Goal: Information Seeking & Learning: Learn about a topic

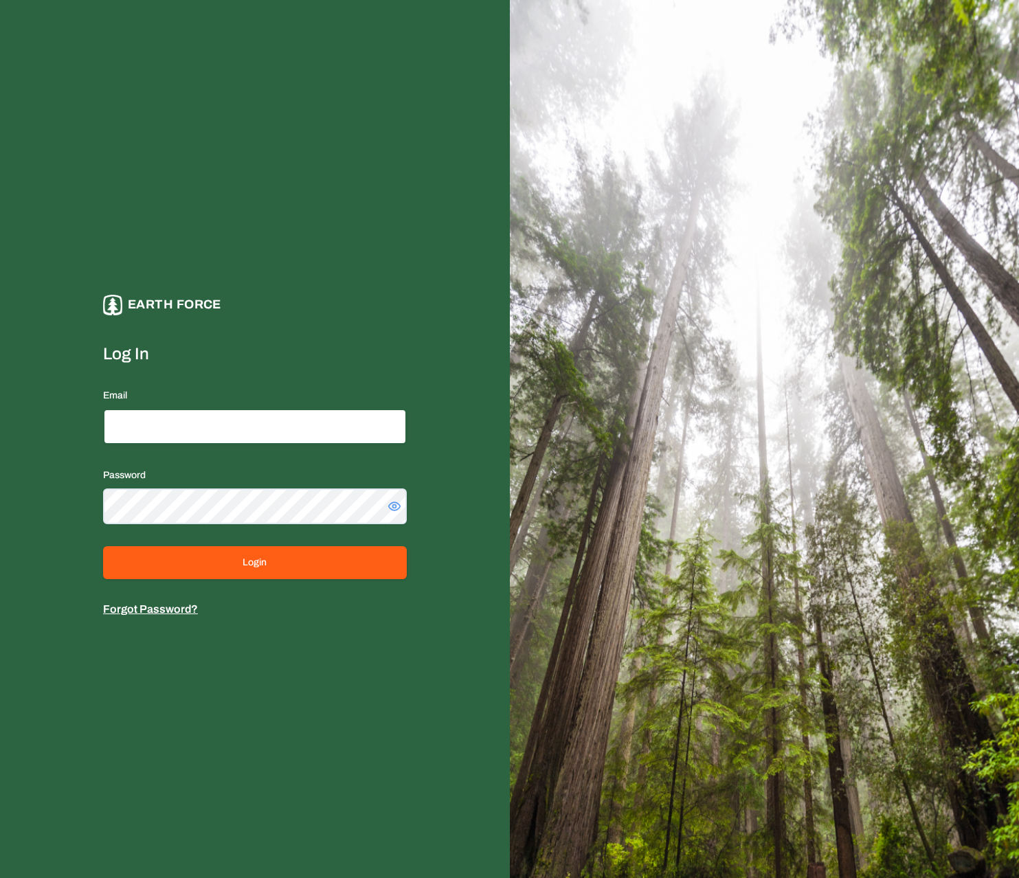
type input "**********"
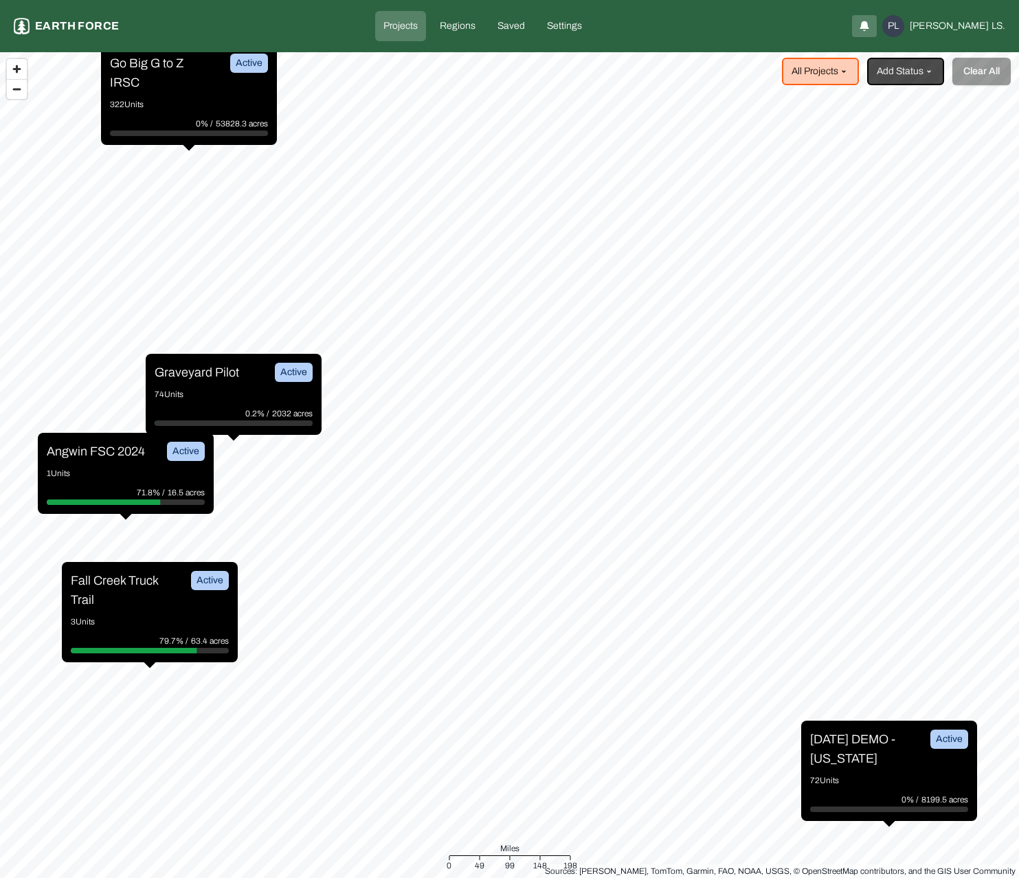
click at [80, 452] on p "Angwin FSC 2024" at bounding box center [96, 451] width 98 height 19
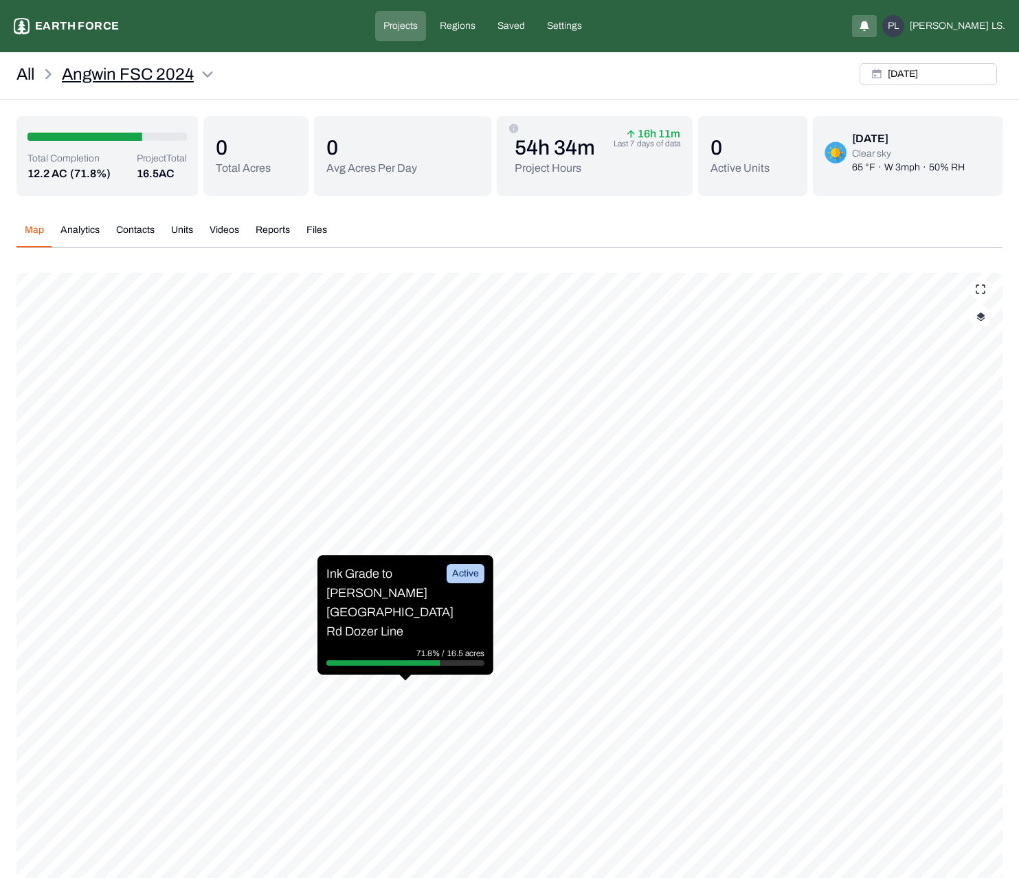
click at [211, 76] on html "Angwin FSC 2024 Earth force Projects Regions Saved Settings PL [PERSON_NAME] LS…" at bounding box center [509, 504] width 1019 height 1009
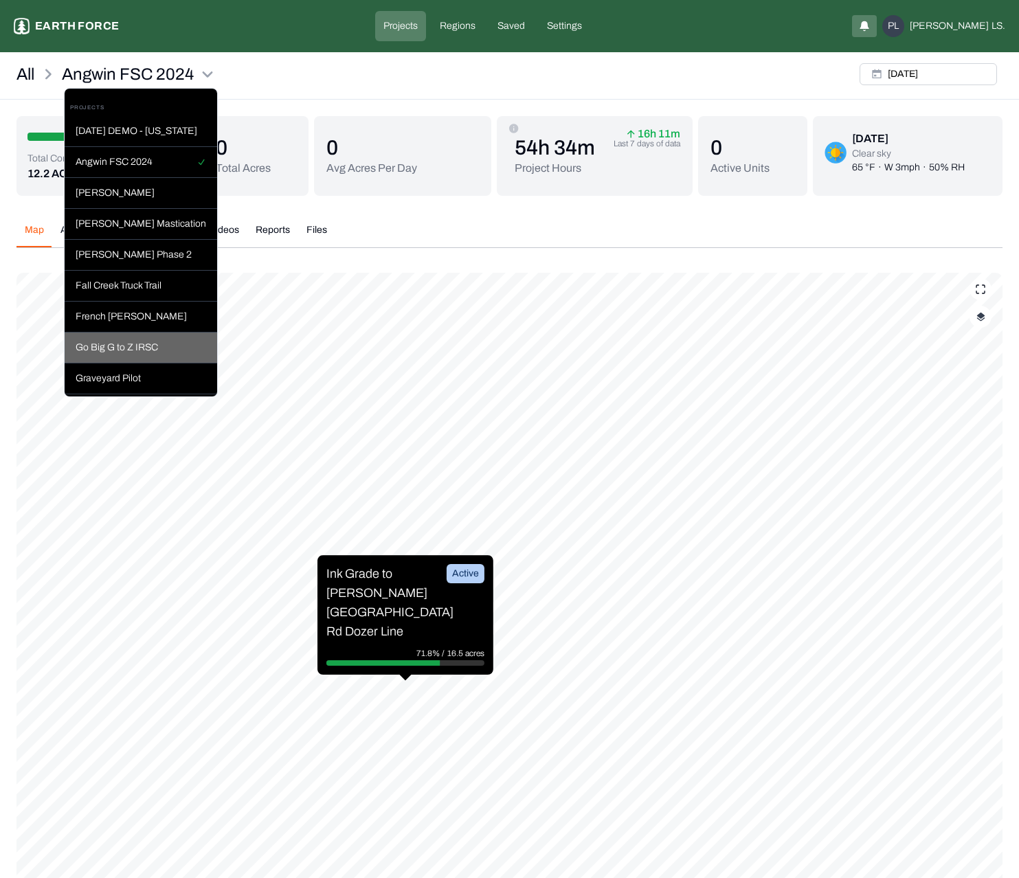
click at [150, 346] on div "Go Big G to Z IRSC" at bounding box center [141, 348] width 153 height 31
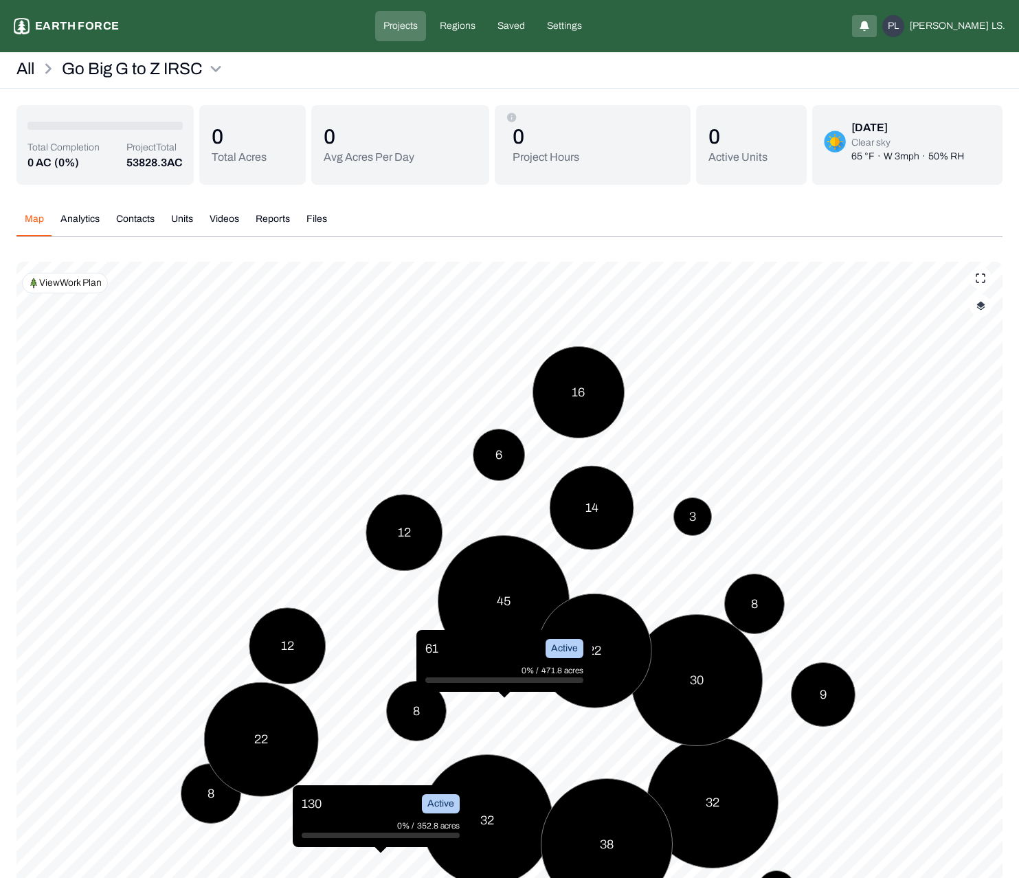
click at [418, 27] on p "Projects" at bounding box center [400, 26] width 34 height 14
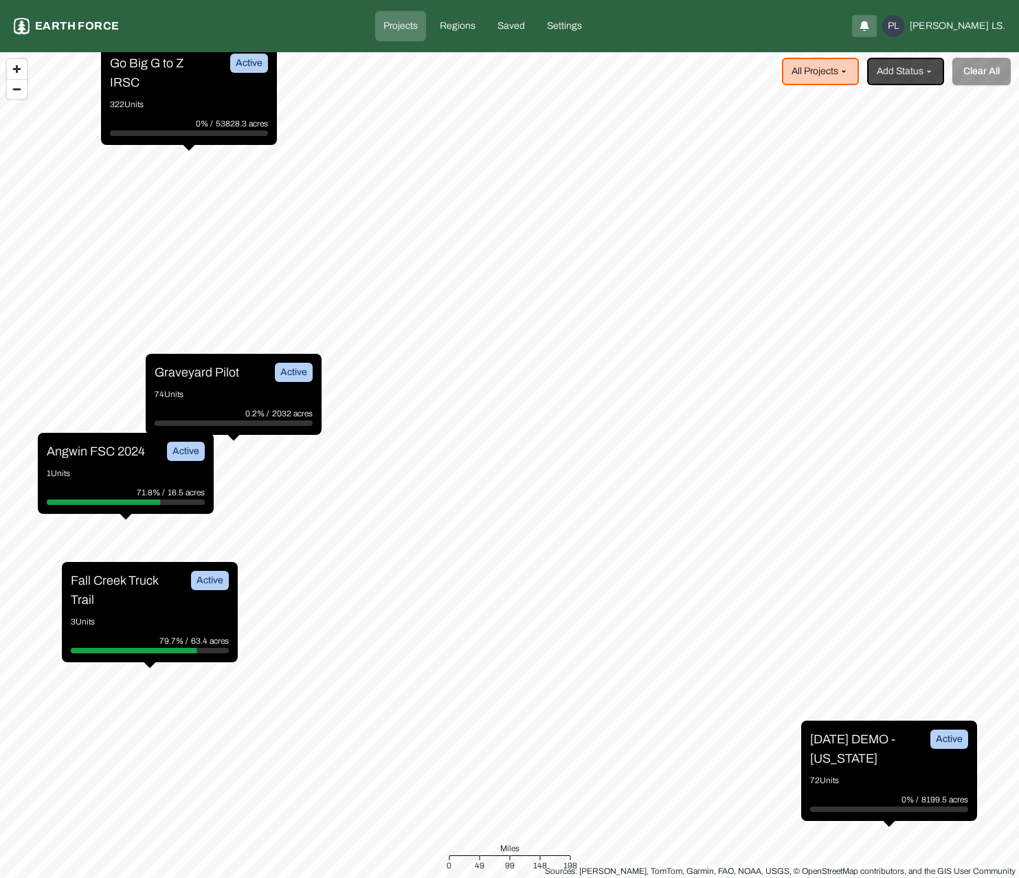
click at [120, 583] on p "Fall Creek Truck Trail" at bounding box center [122, 590] width 103 height 38
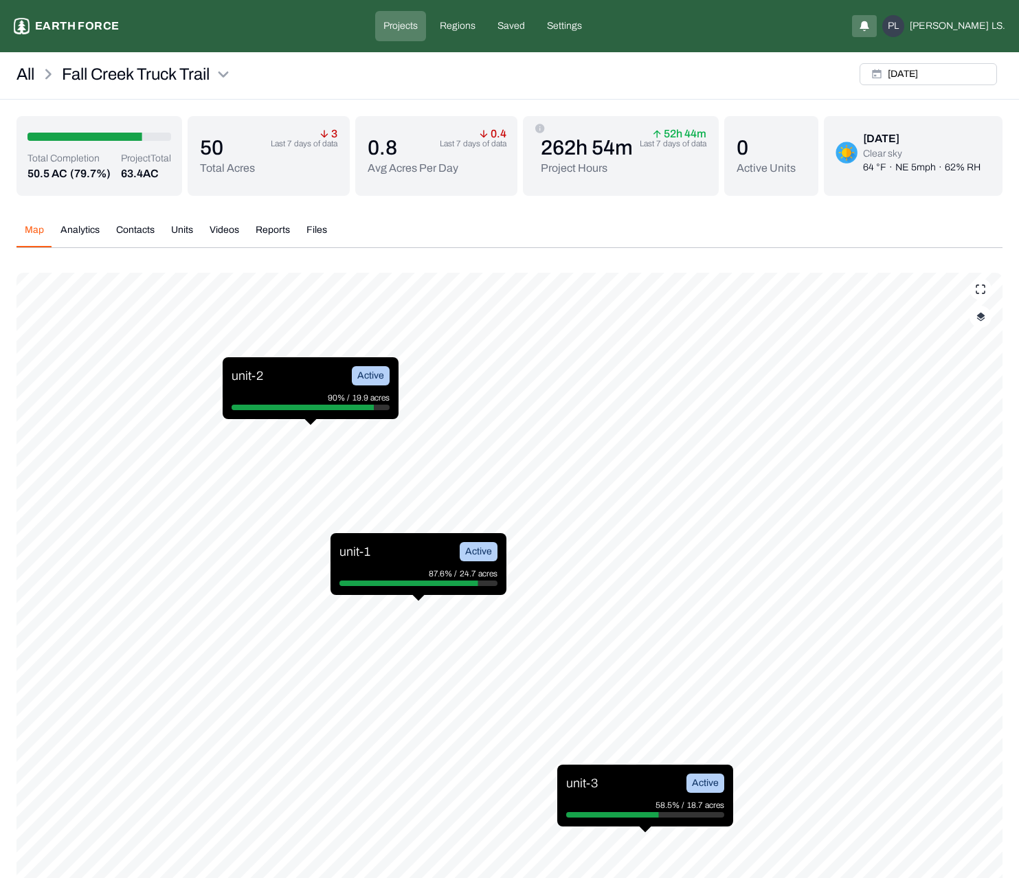
click at [328, 135] on img at bounding box center [324, 134] width 8 height 8
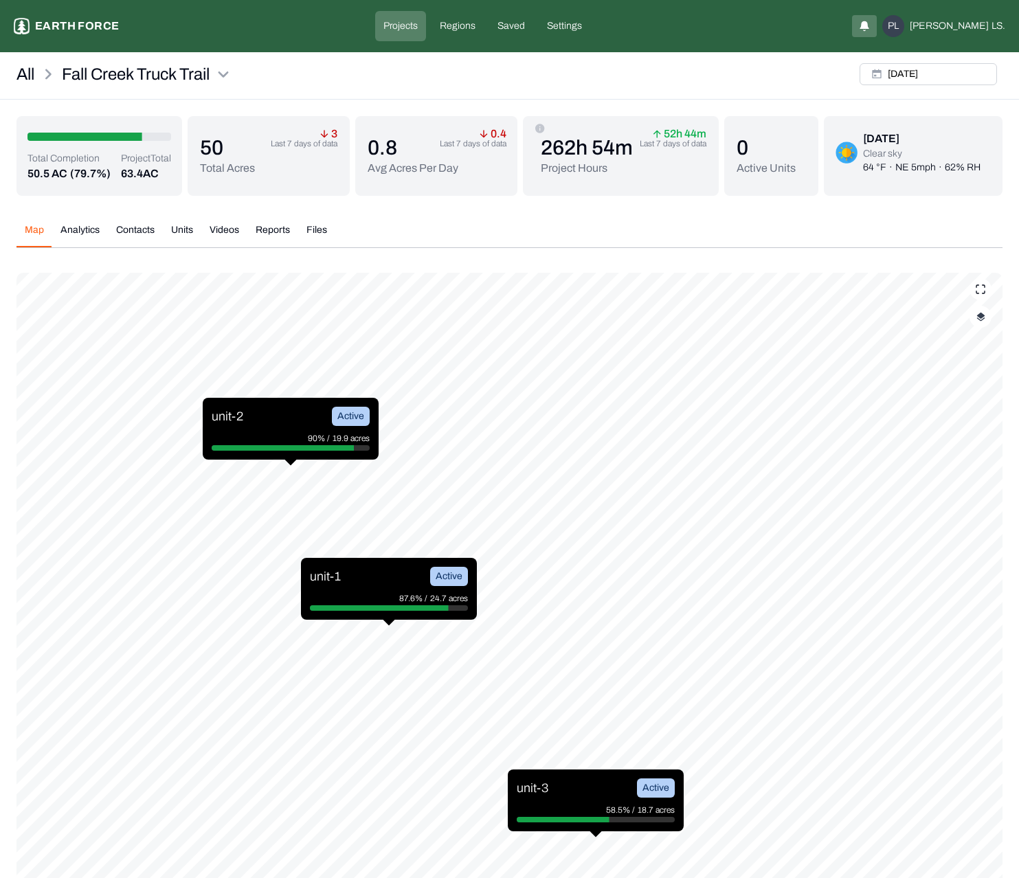
click at [295, 423] on div "unit-2 Active" at bounding box center [291, 416] width 158 height 19
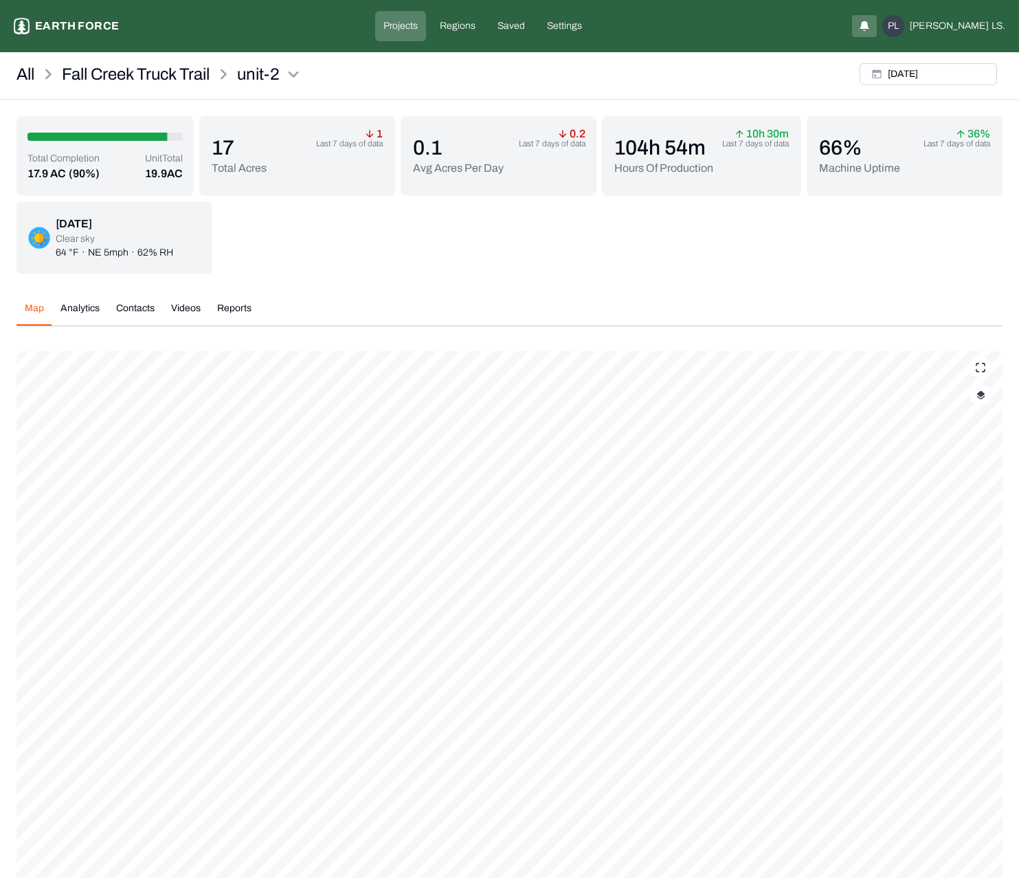
click at [660, 166] on p "Hours Of Production" at bounding box center [663, 168] width 99 height 16
click at [179, 75] on p "Fall Creek Truck Trail" at bounding box center [136, 74] width 148 height 22
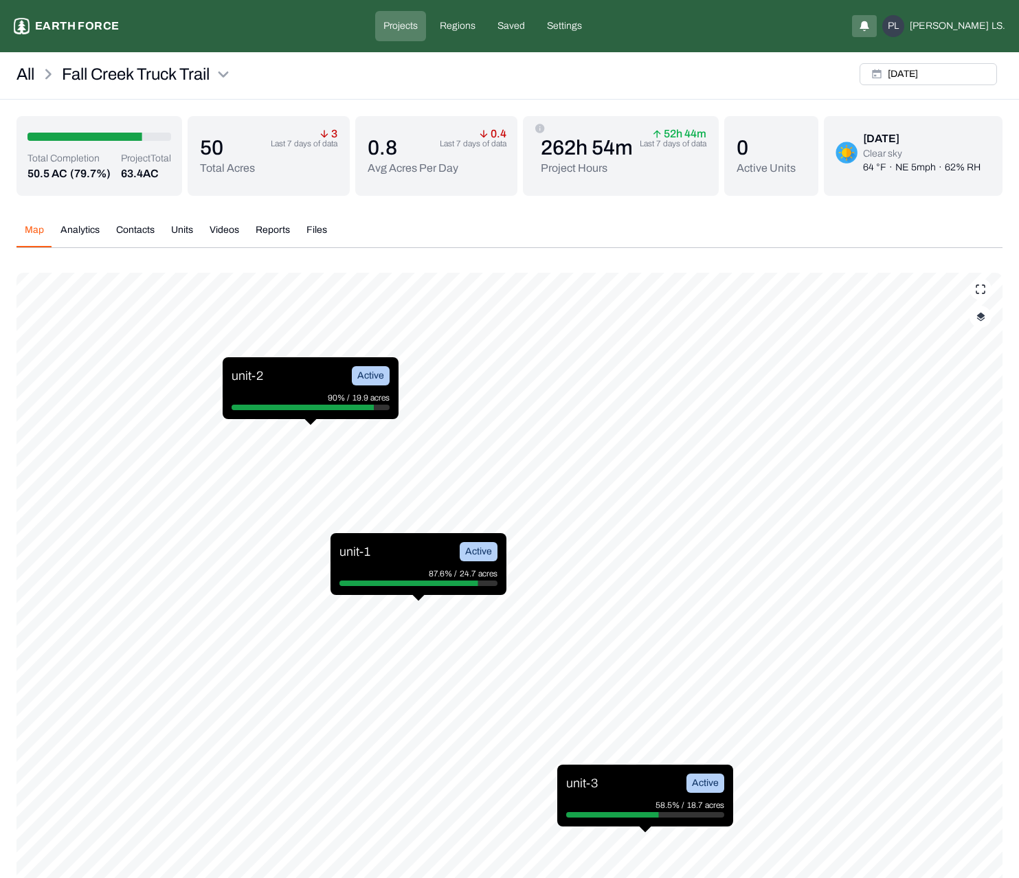
click at [309, 390] on div "unit-2 Active 90% / 19.9 acres" at bounding box center [311, 388] width 176 height 62
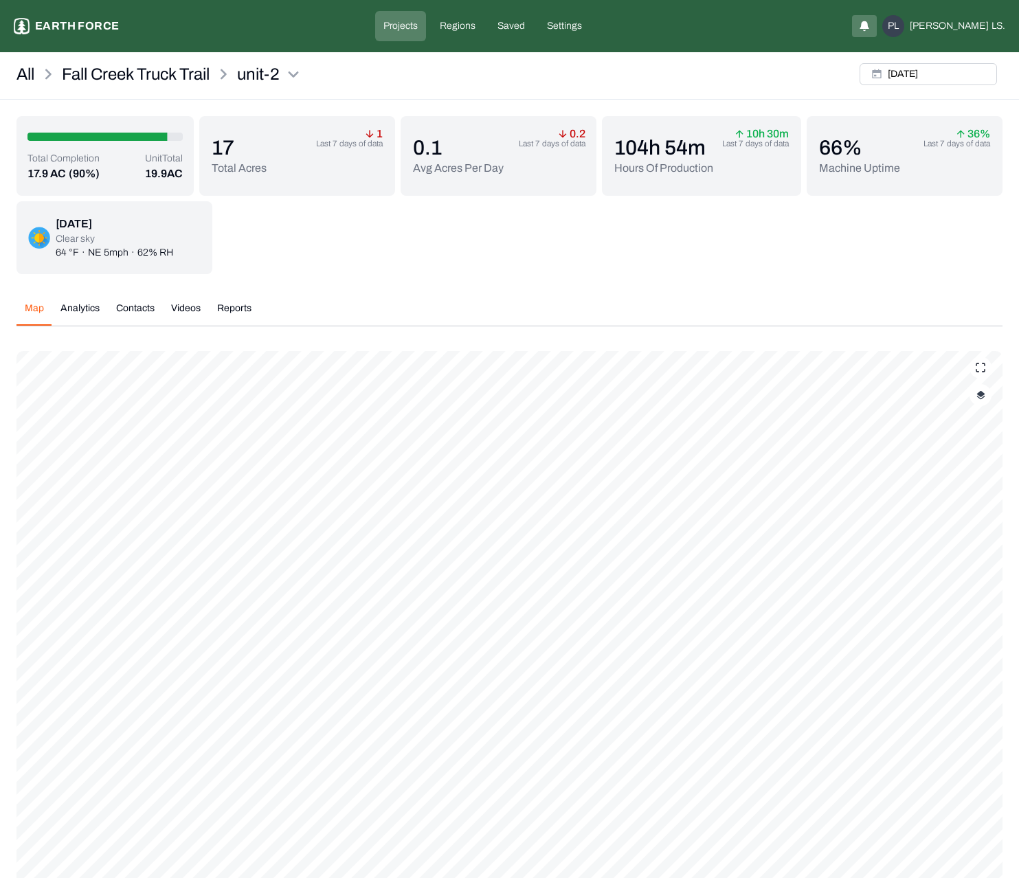
click at [658, 166] on p "Hours Of Production" at bounding box center [663, 168] width 99 height 16
copy p "Hours Of Production"
click at [845, 146] on p "66 %" at bounding box center [859, 147] width 81 height 25
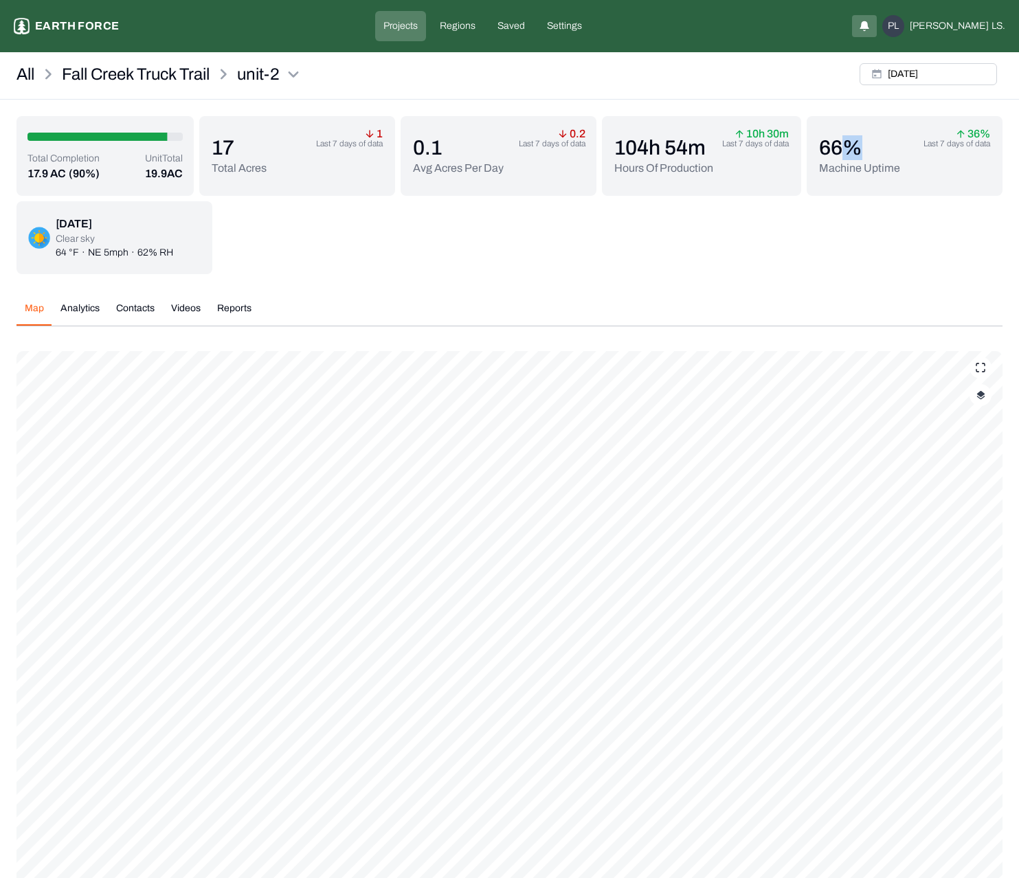
click at [845, 146] on p "66 %" at bounding box center [859, 147] width 81 height 25
copy p "66 %"
click at [842, 168] on p "Machine Uptime" at bounding box center [859, 168] width 81 height 16
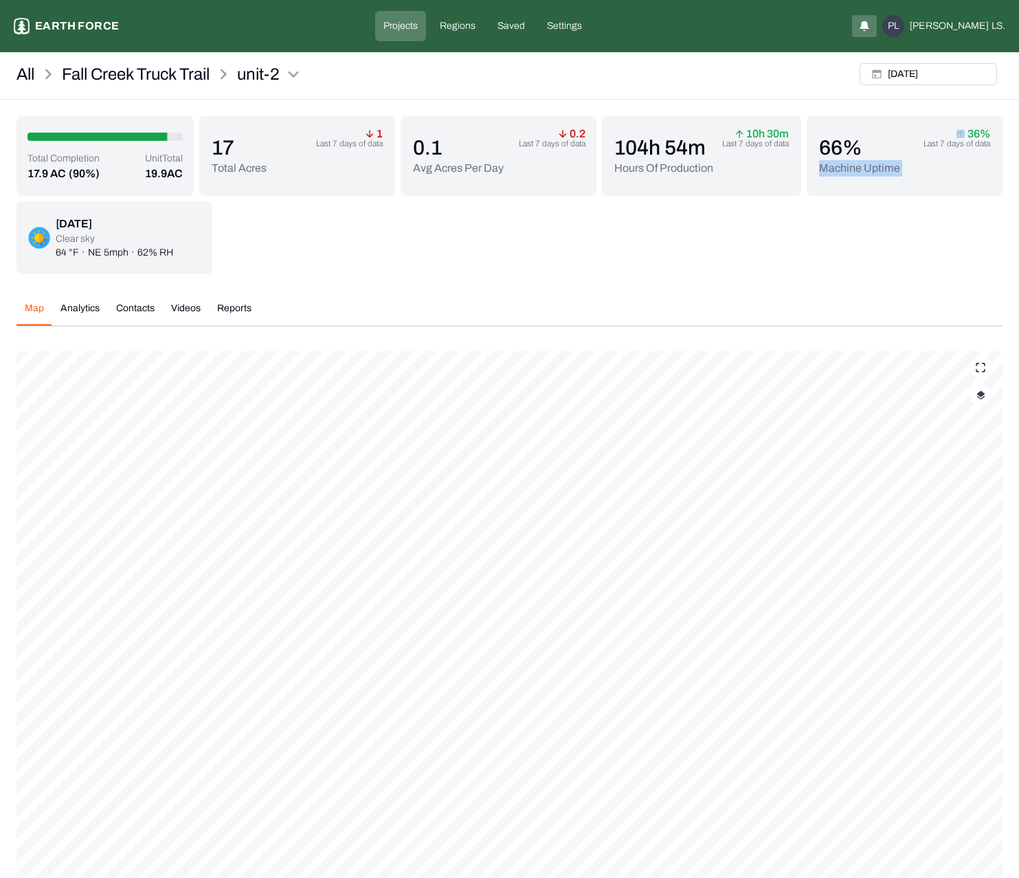
click at [842, 168] on p "Machine Uptime" at bounding box center [859, 168] width 81 height 16
copy p "Machine Uptime"
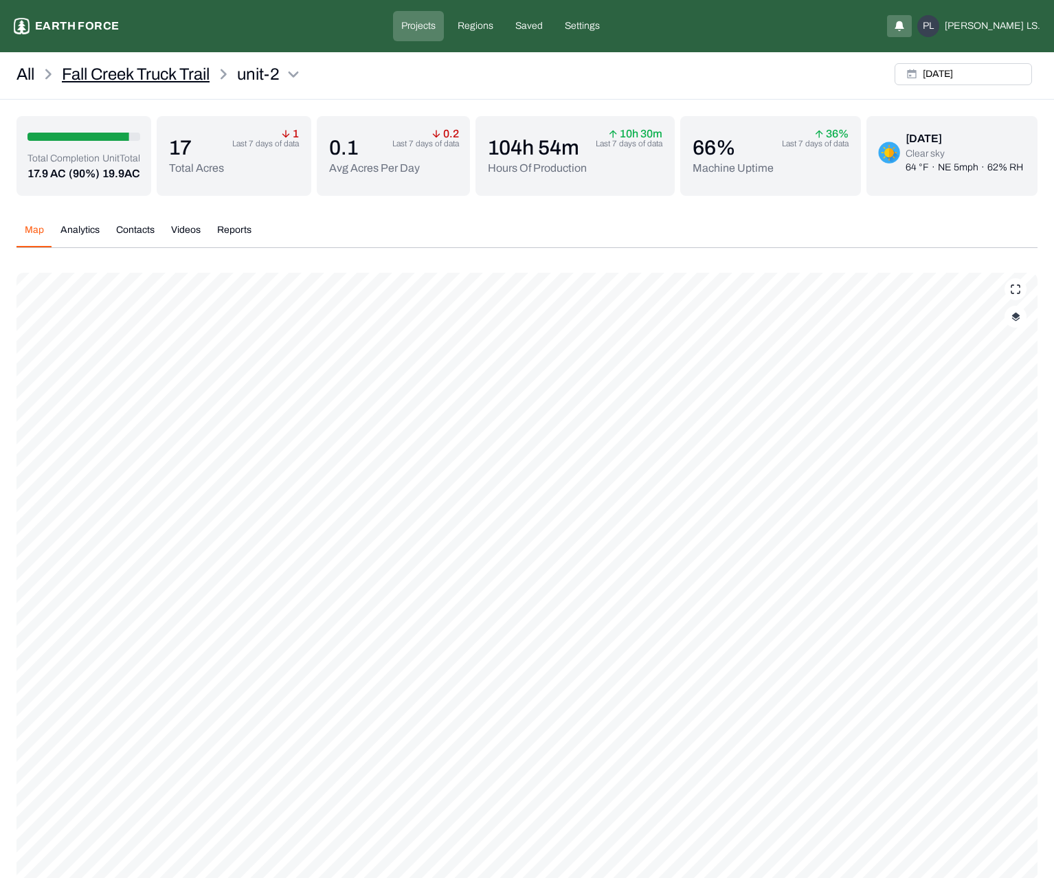
click at [214, 74] on div "Fall Creek Truck Trail" at bounding box center [149, 74] width 175 height 22
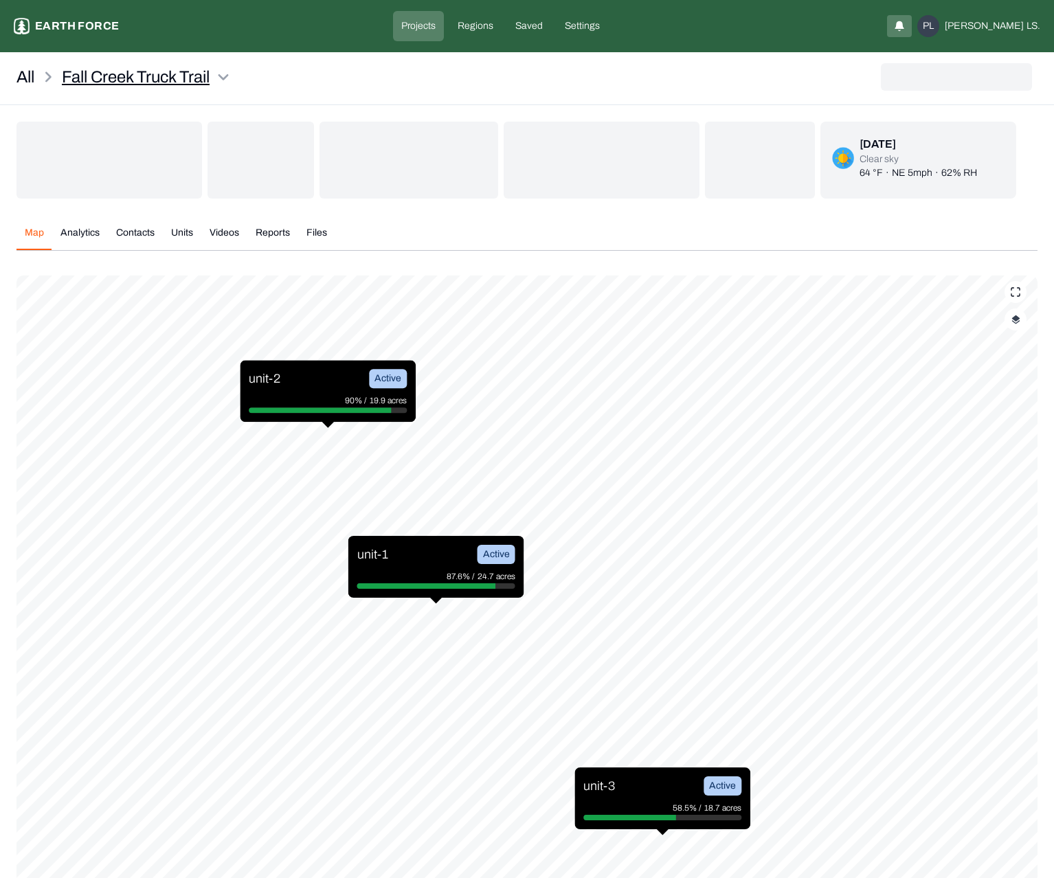
click at [216, 71] on html "Fall Creek Truck Trail Earth force Projects Regions Saved Settings PL [PERSON_N…" at bounding box center [527, 506] width 1054 height 1012
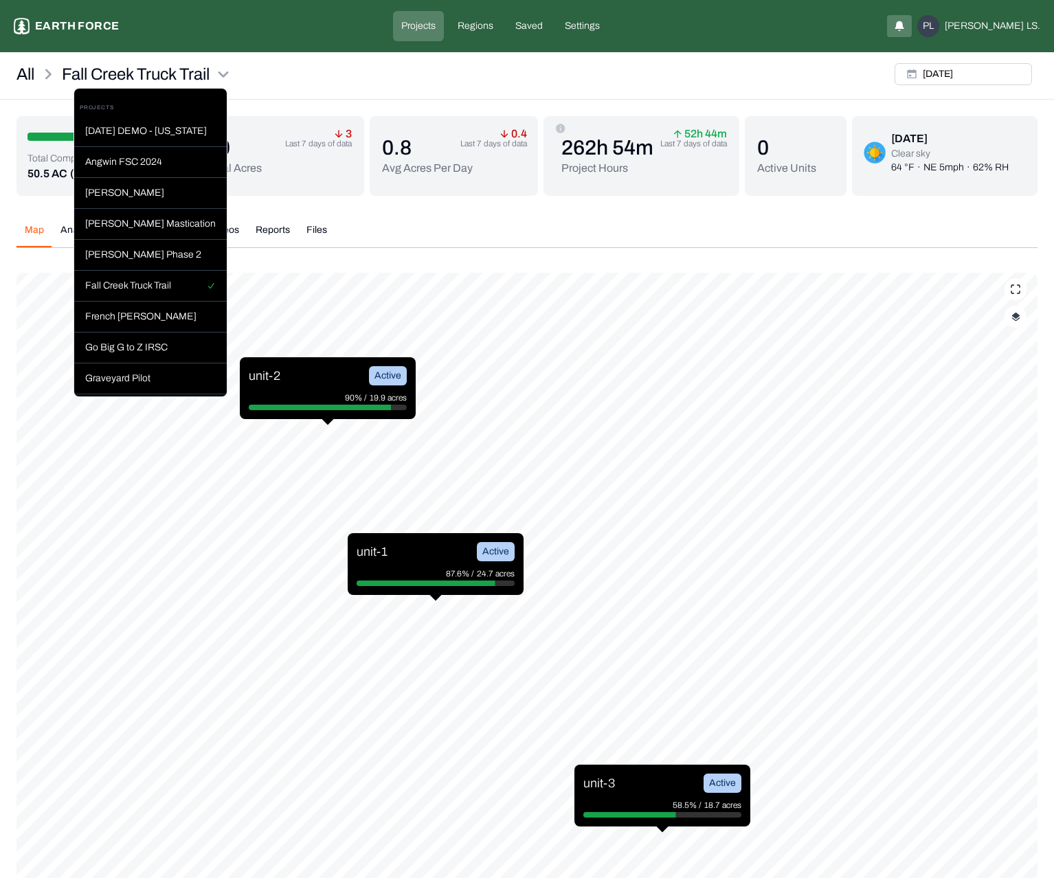
click at [341, 81] on html "Fall Creek Truck Trail Earth force Projects Regions Saved Settings PL [PERSON_N…" at bounding box center [527, 504] width 1054 height 1009
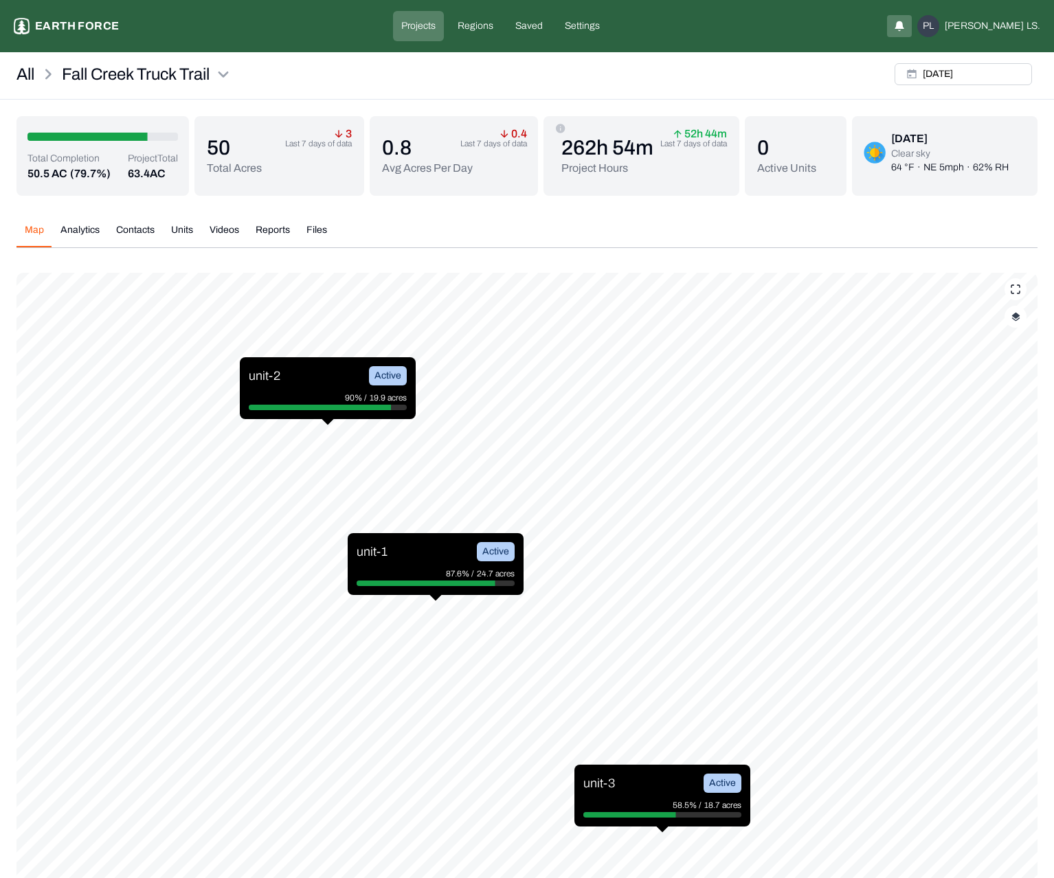
click at [338, 371] on div "unit-2 Active" at bounding box center [328, 375] width 158 height 19
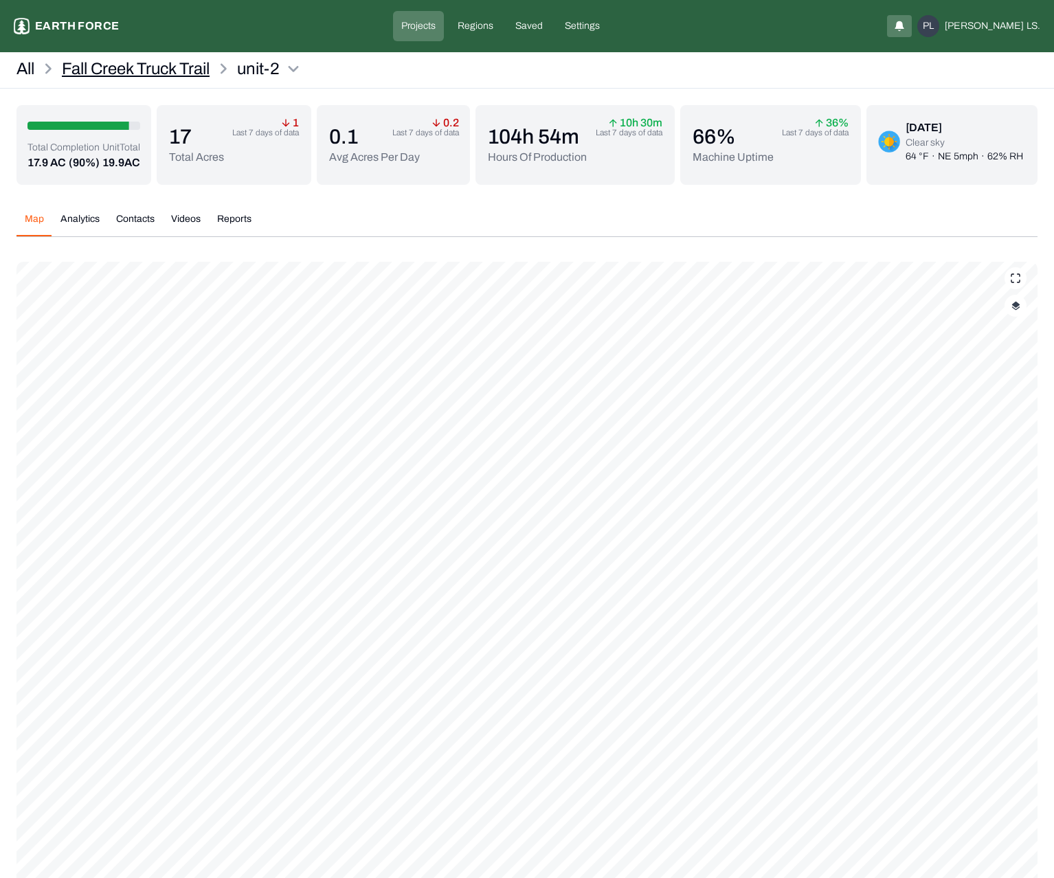
click at [175, 74] on p "Fall Creek Truck Trail" at bounding box center [136, 69] width 148 height 22
